Goal: Task Accomplishment & Management: Manage account settings

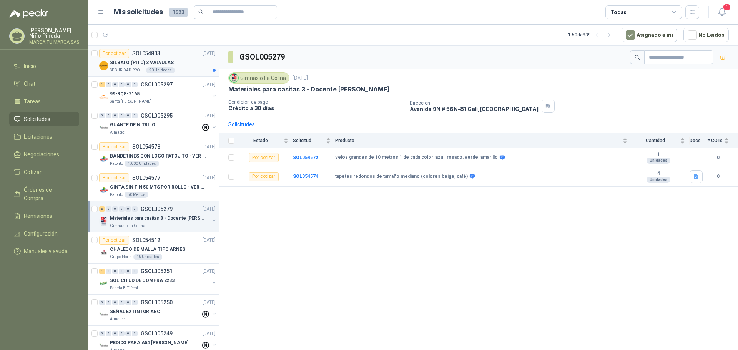
click at [185, 60] on div "SILBATO (PITO) 3 VALVULAS" at bounding box center [163, 62] width 106 height 9
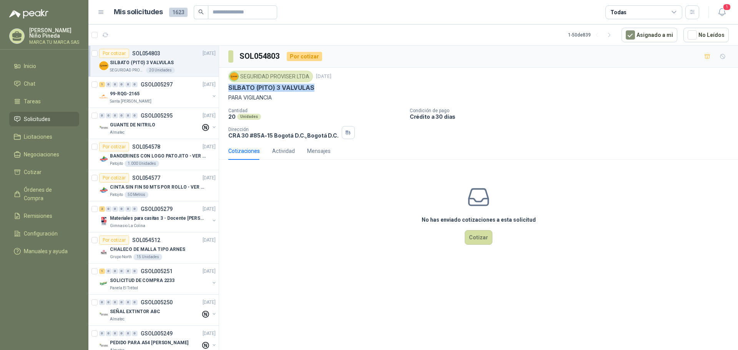
drag, startPoint x: 228, startPoint y: 88, endPoint x: 314, endPoint y: 90, distance: 85.8
click at [314, 90] on div "SILBATO (PITO) 3 VALVULAS" at bounding box center [478, 88] width 501 height 8
copy p "SILBATO (PITO) 3 VALVULAS"
click at [286, 147] on div "Actividad" at bounding box center [283, 151] width 23 height 8
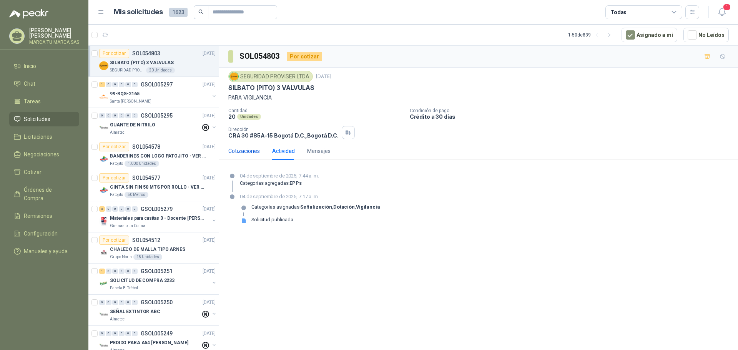
click at [253, 150] on div "Cotizaciones" at bounding box center [244, 151] width 32 height 8
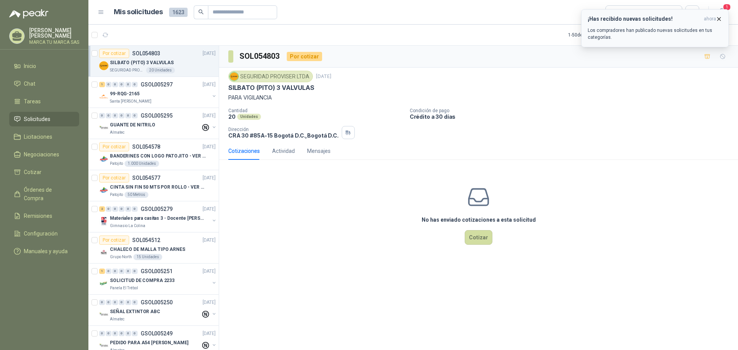
click at [721, 17] on icon "button" at bounding box center [719, 19] width 7 height 7
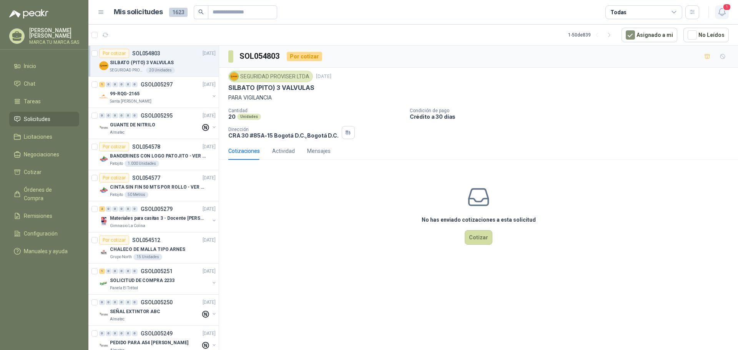
click at [726, 9] on span "1" at bounding box center [727, 6] width 8 height 7
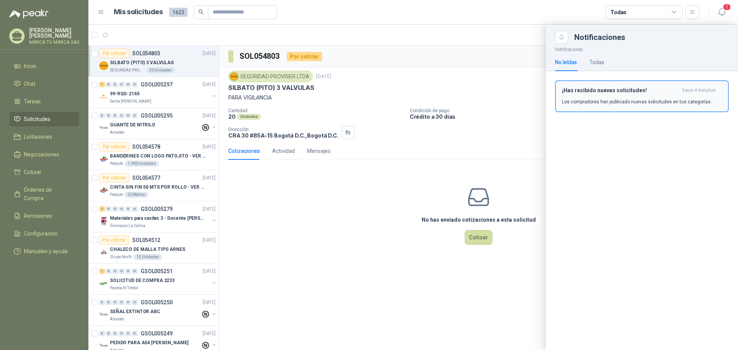
click at [610, 105] on button "¡Has recibido nuevas solicitudes! hace 4 minutos Los compradores han publicado …" at bounding box center [642, 96] width 174 height 32
